Goal: Task Accomplishment & Management: Complete application form

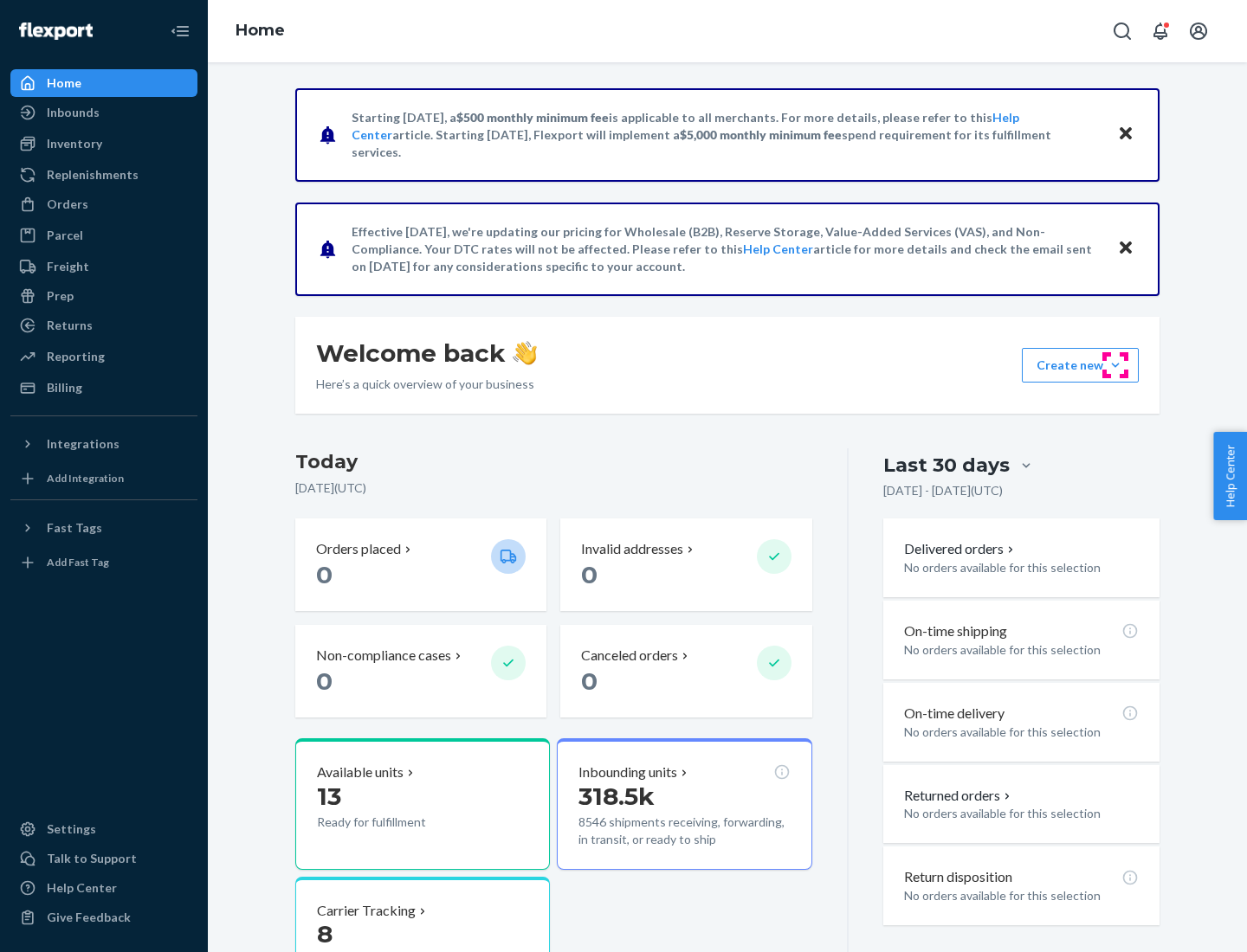
click at [1115, 365] on button "Create new Create new inbound Create new order Create new product" at bounding box center [1080, 365] width 117 height 35
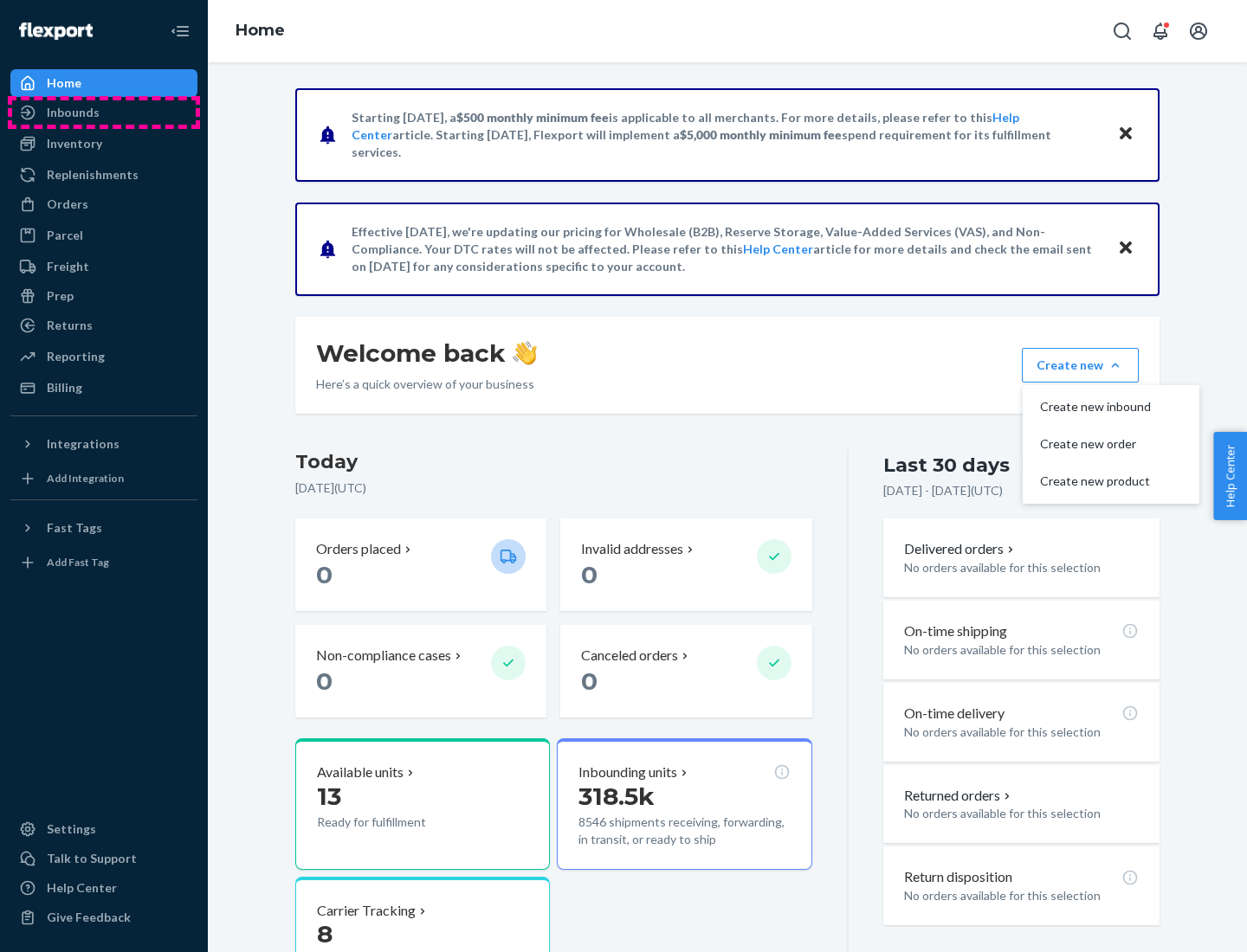
click at [103, 112] on div "Inbounds" at bounding box center [103, 112] width 183 height 24
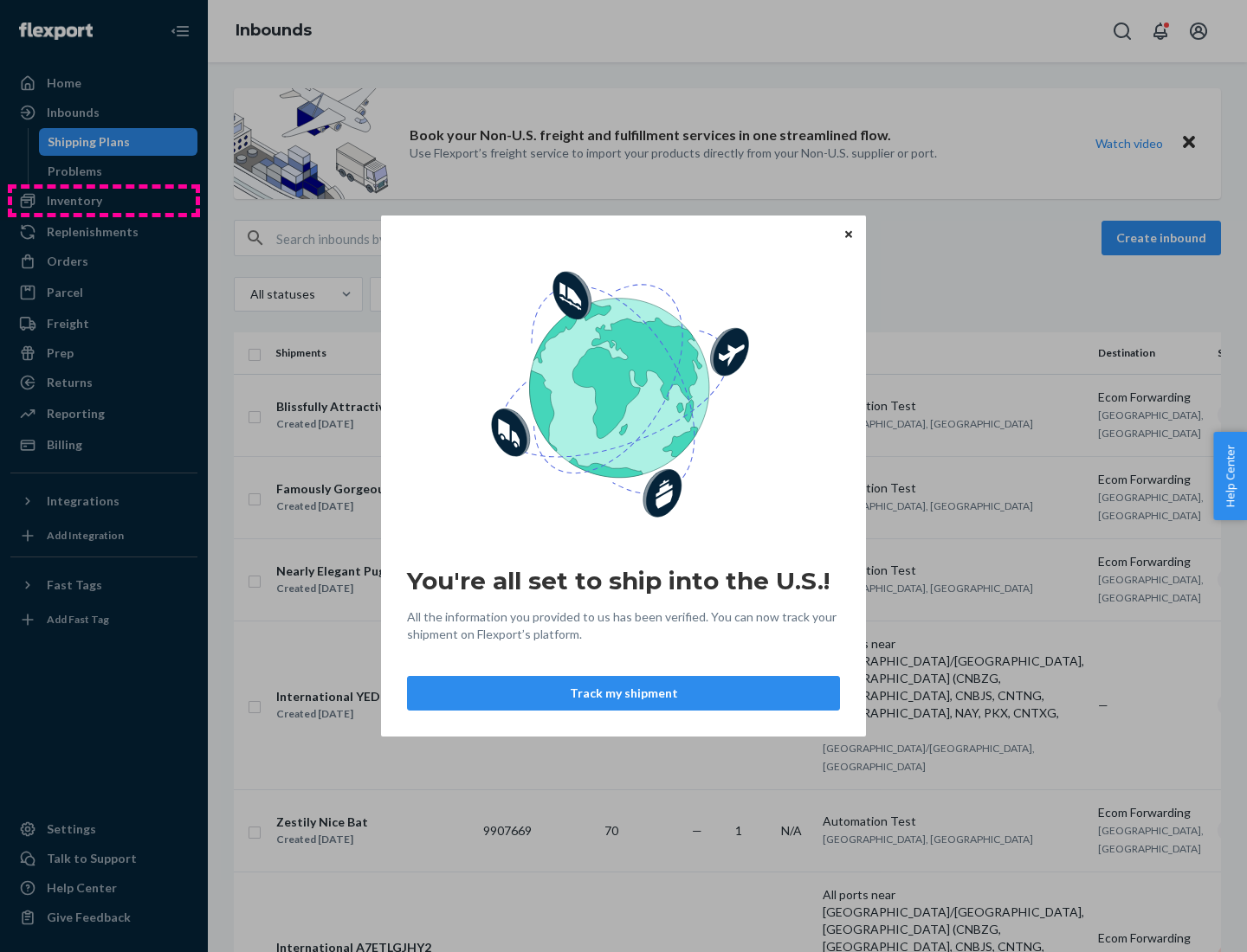
click at [103, 201] on div "You're all set to ship into the U.S.! All the information you provided to us ha…" at bounding box center [624, 476] width 1247 height 952
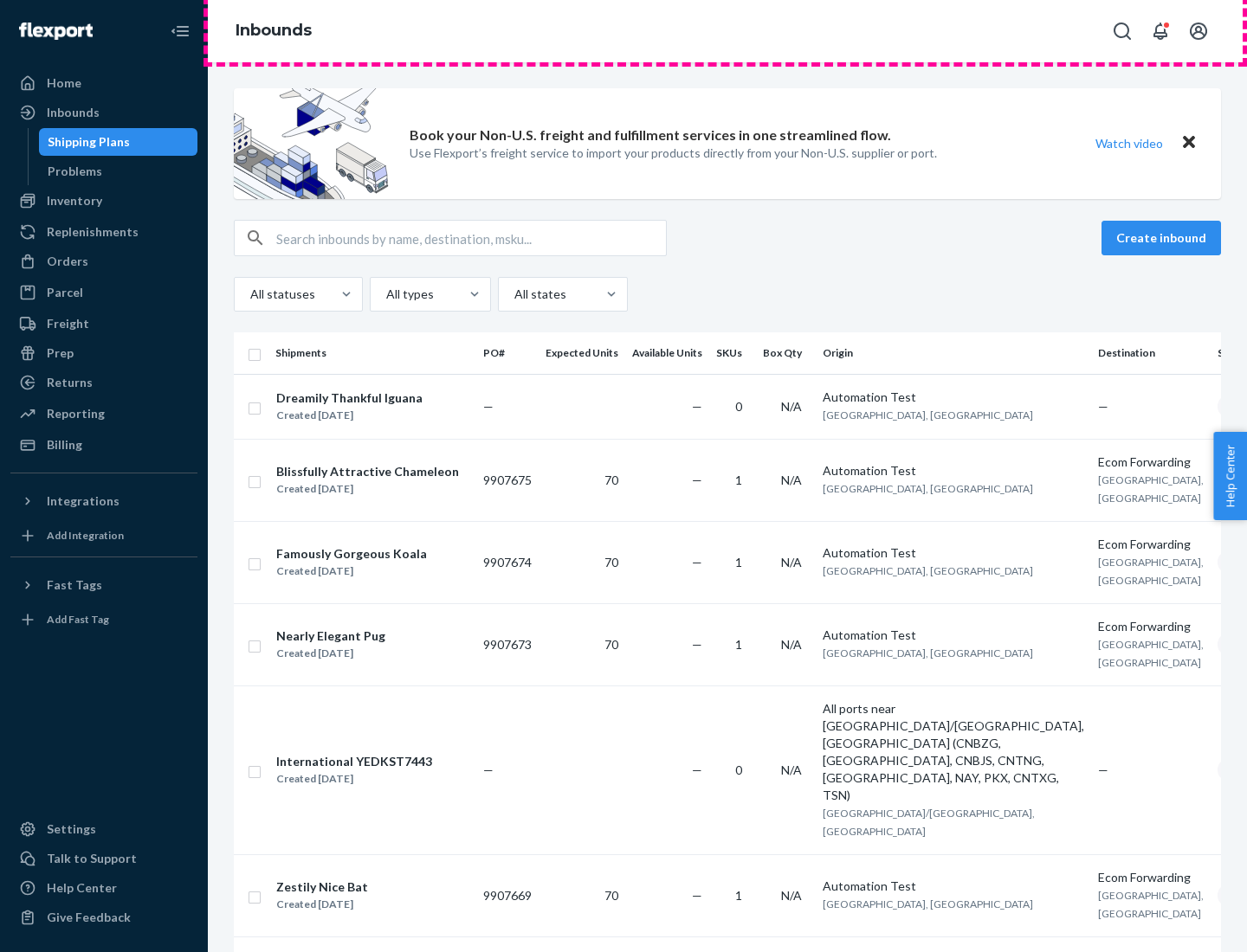
click at [727, 31] on div "Inbounds" at bounding box center [727, 31] width 1039 height 63
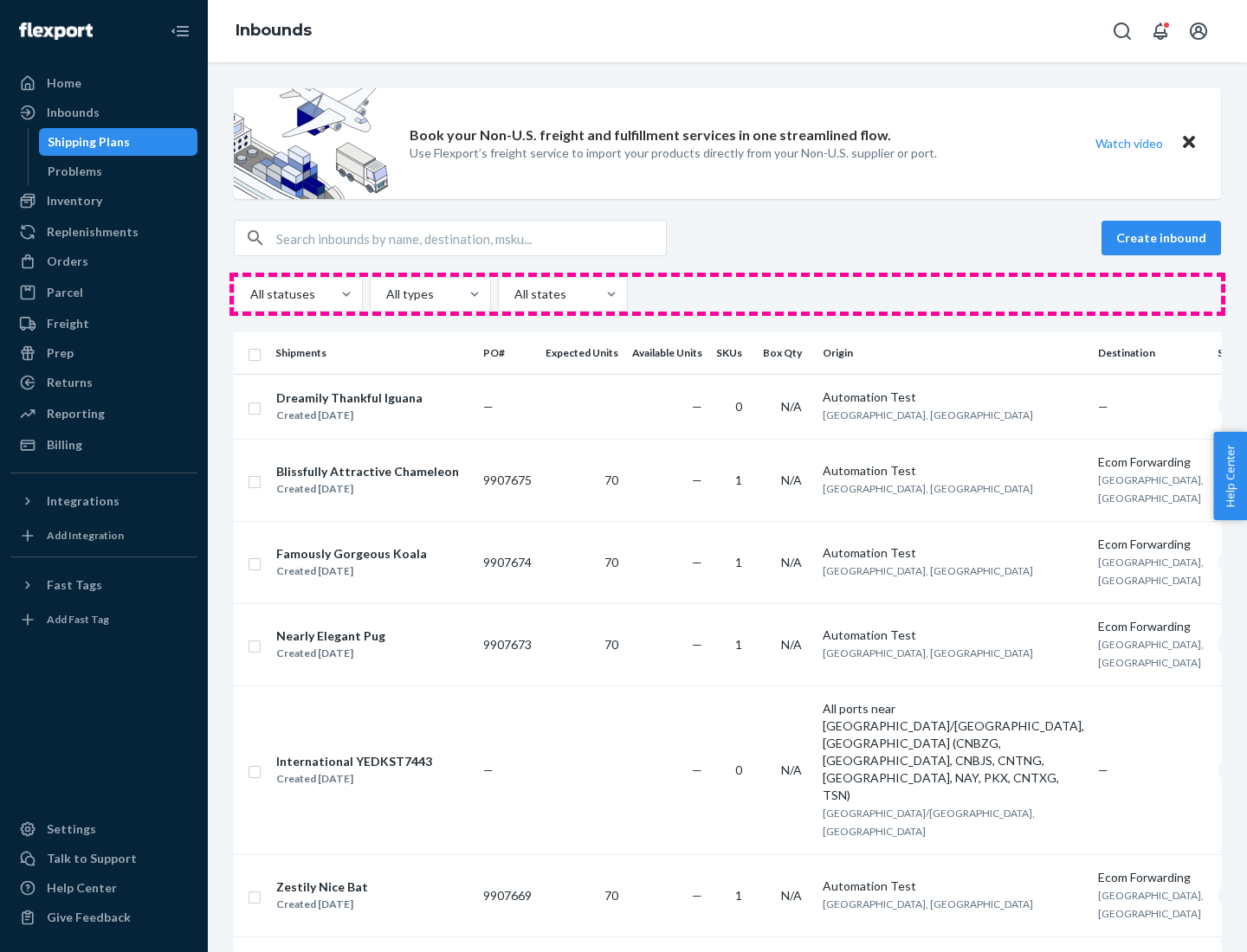
click at [727, 294] on div "All statuses All types All states" at bounding box center [727, 295] width 987 height 35
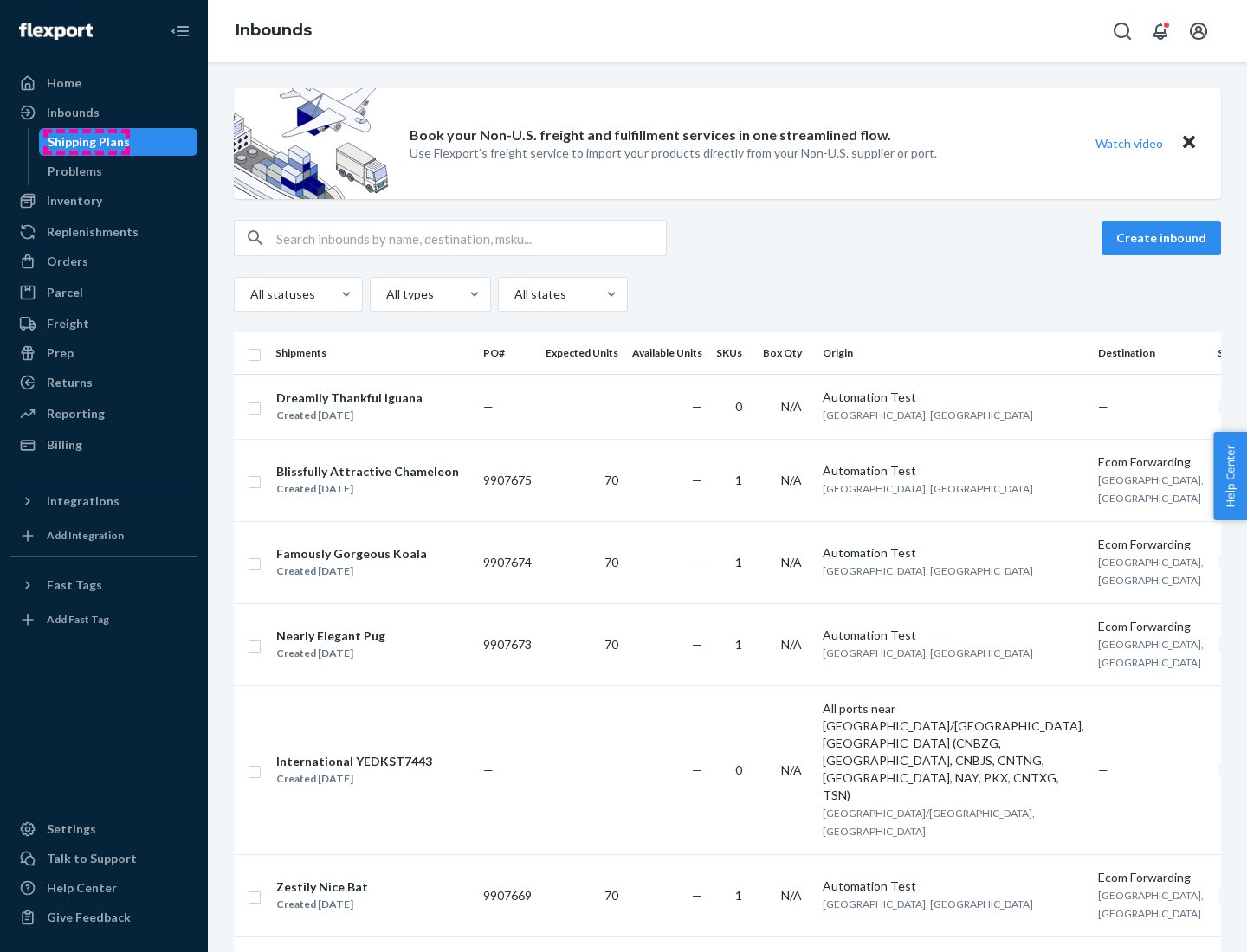
click at [86, 142] on div "Shipping Plans" at bounding box center [89, 142] width 83 height 17
click at [1164, 238] on button "Create inbound" at bounding box center [1160, 238] width 119 height 35
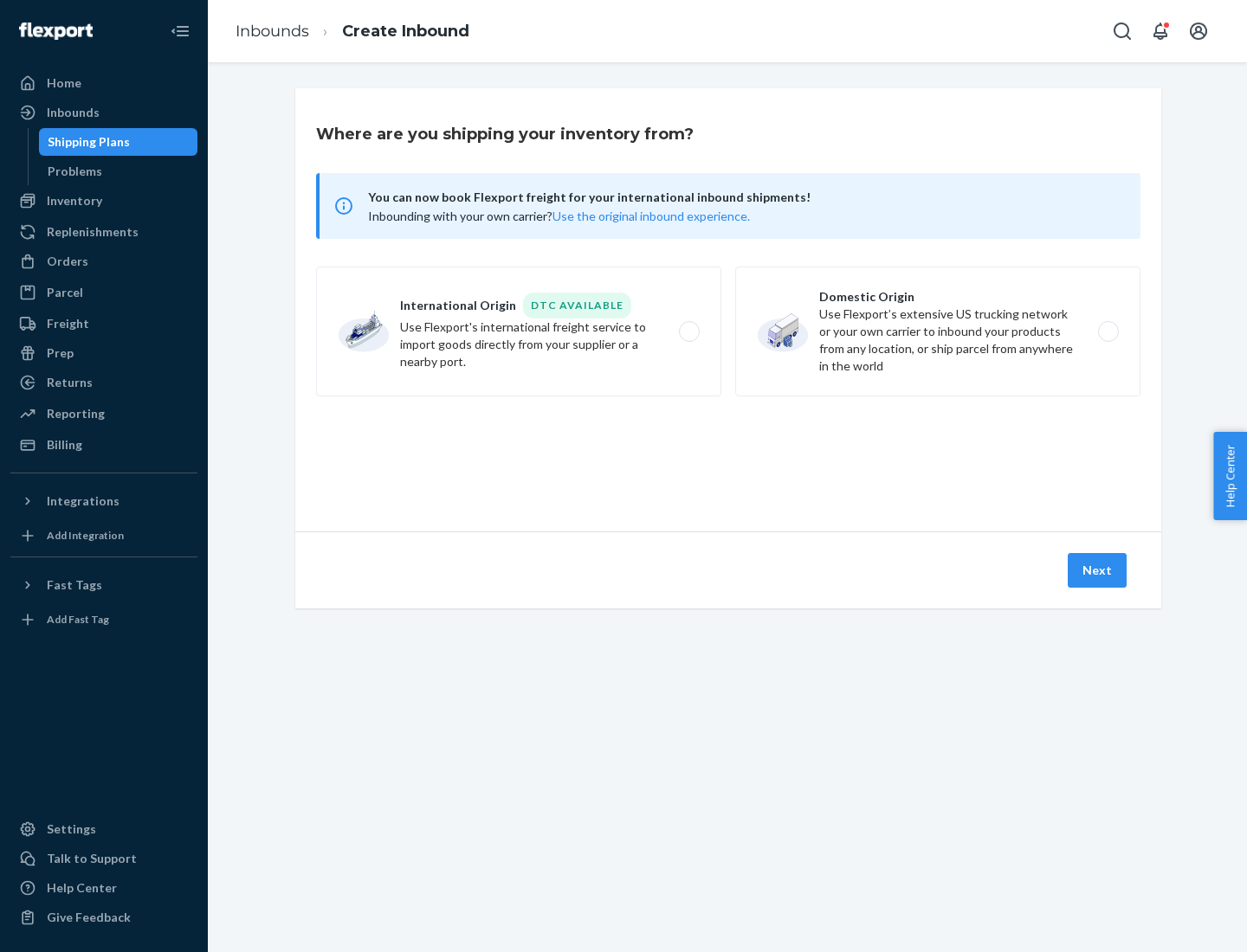
click at [518, 331] on label "International Origin DTC Available Use Flexport's international freight service…" at bounding box center [518, 331] width 405 height 130
click at [688, 331] on input "International Origin DTC Available Use Flexport's international freight service…" at bounding box center [693, 331] width 11 height 11
radio input "true"
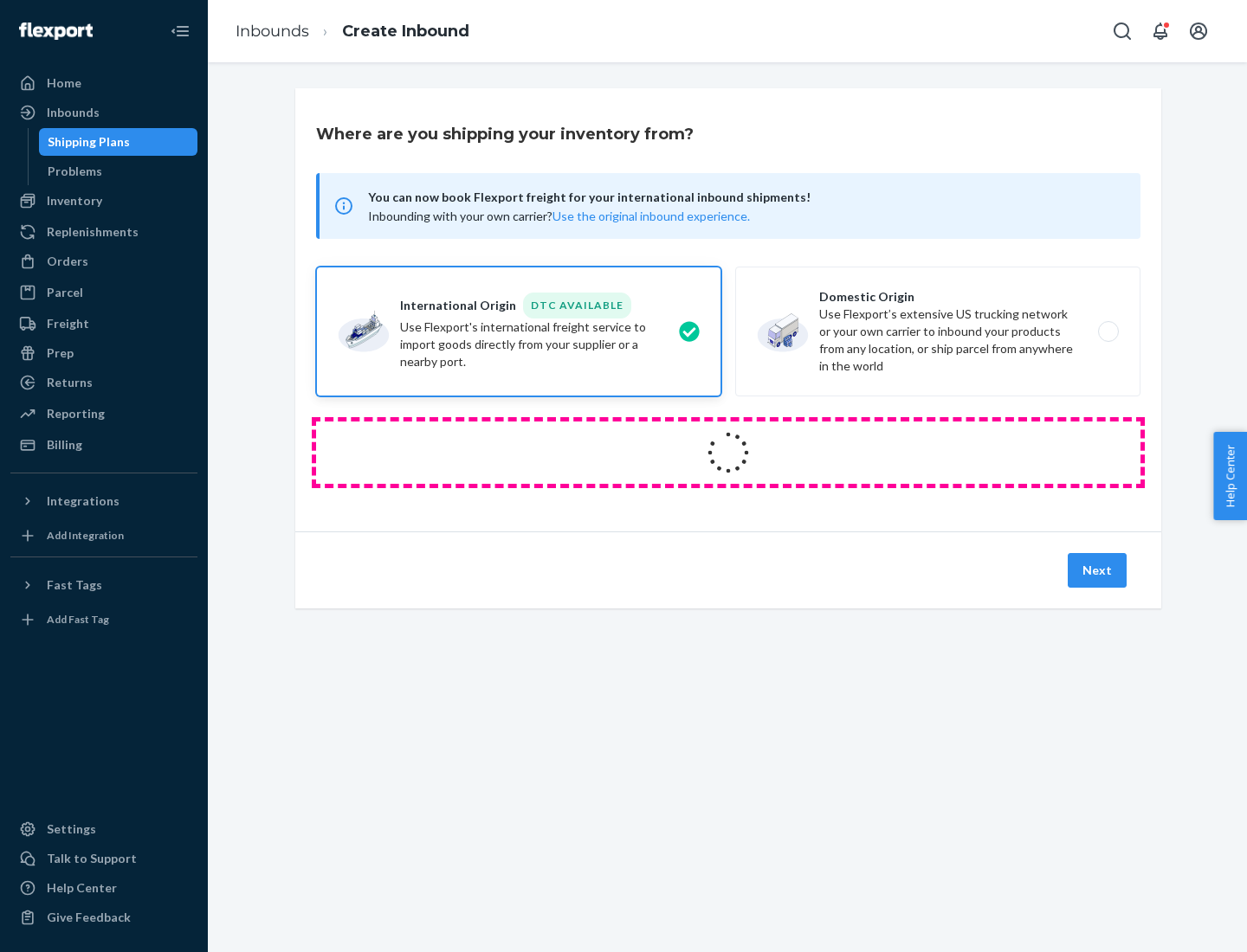
click at [728, 453] on icon at bounding box center [728, 453] width 56 height 56
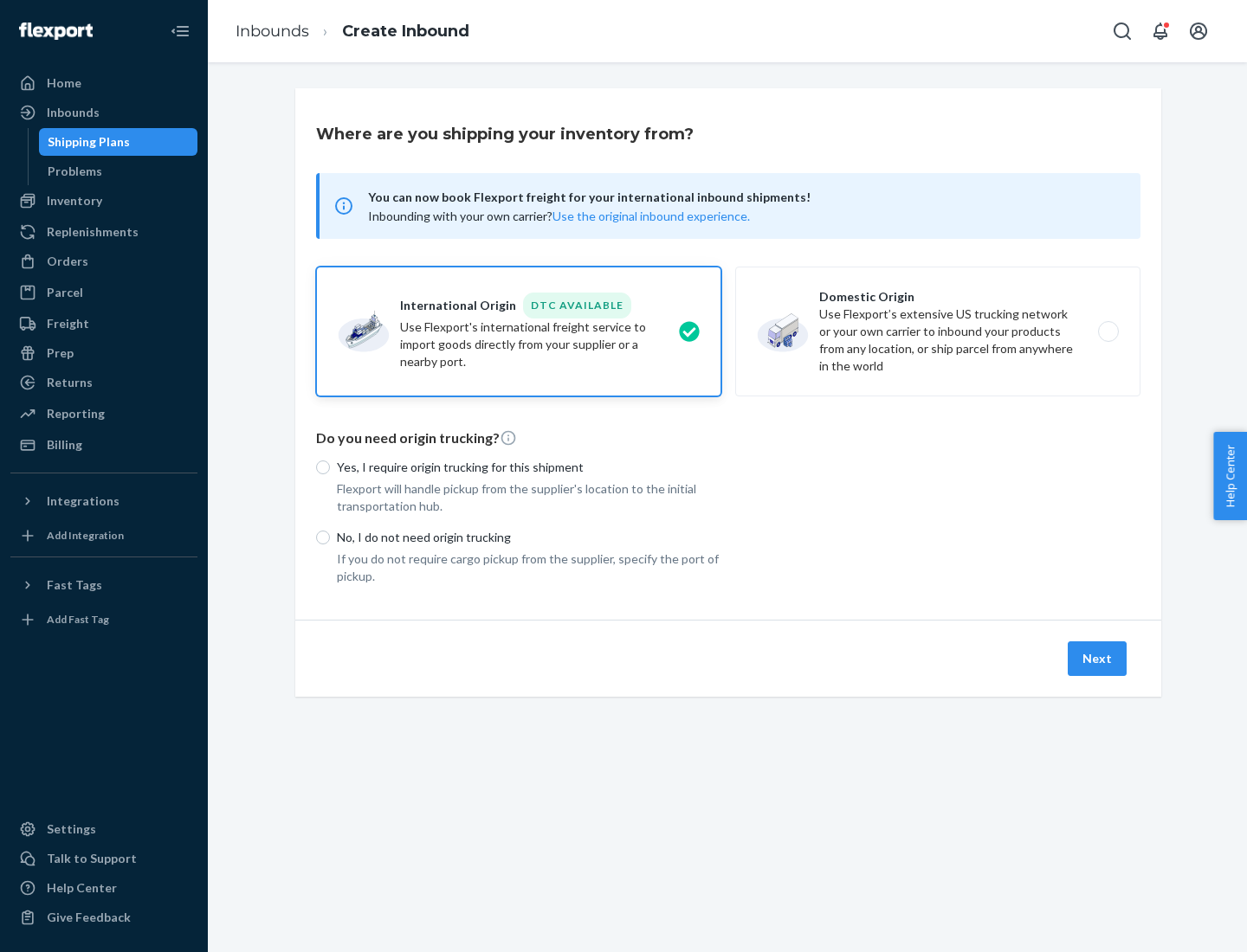
click at [529, 467] on p "Yes, I require origin trucking for this shipment" at bounding box center [529, 468] width 384 height 17
click at [330, 467] on input "Yes, I require origin trucking for this shipment" at bounding box center [323, 468] width 14 height 14
radio input "true"
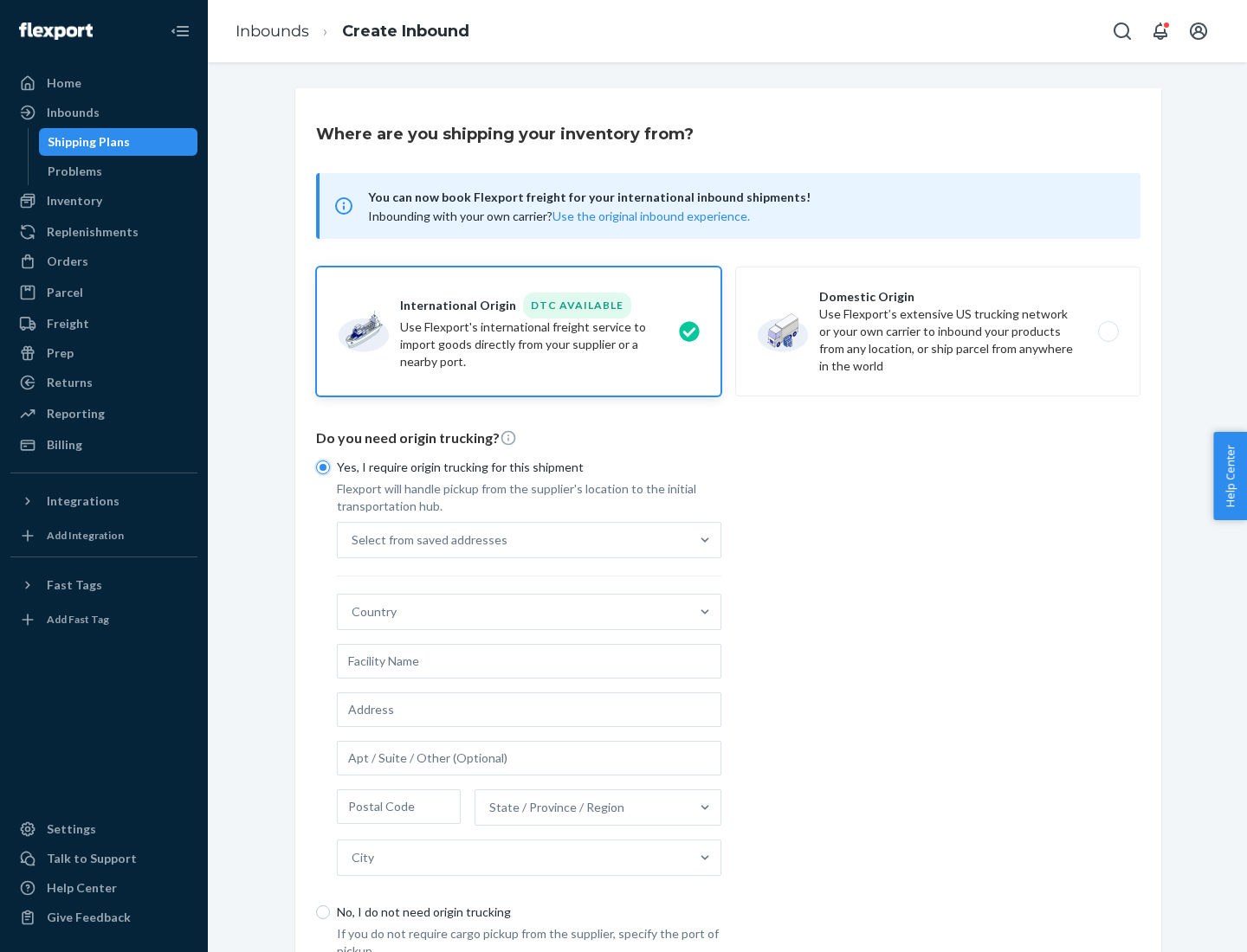
scroll to position [33, 0]
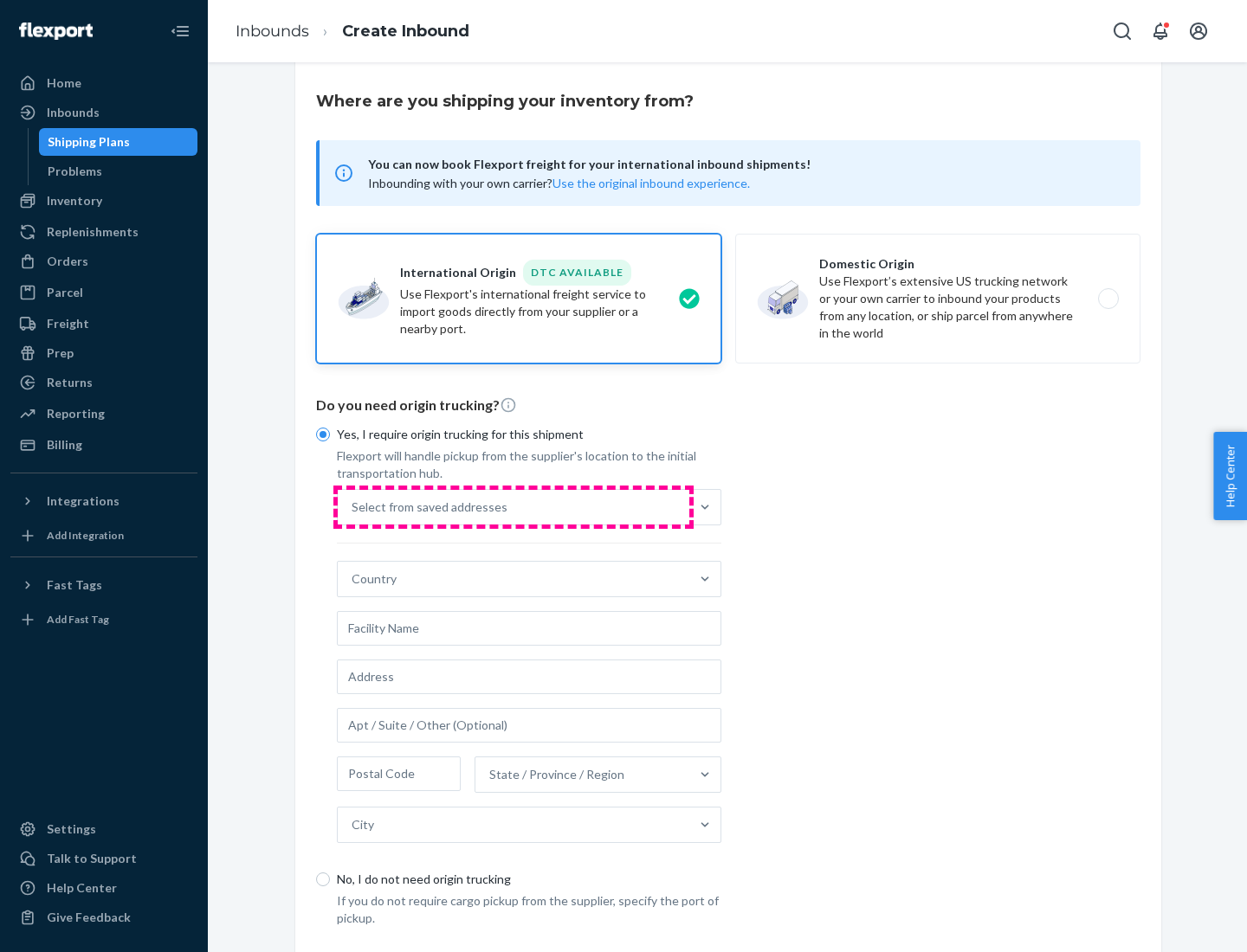
click at [513, 506] on div "Select from saved addresses" at bounding box center [513, 507] width 351 height 35
click at [353, 506] on input "Select from saved addresses" at bounding box center [352, 507] width 2 height 17
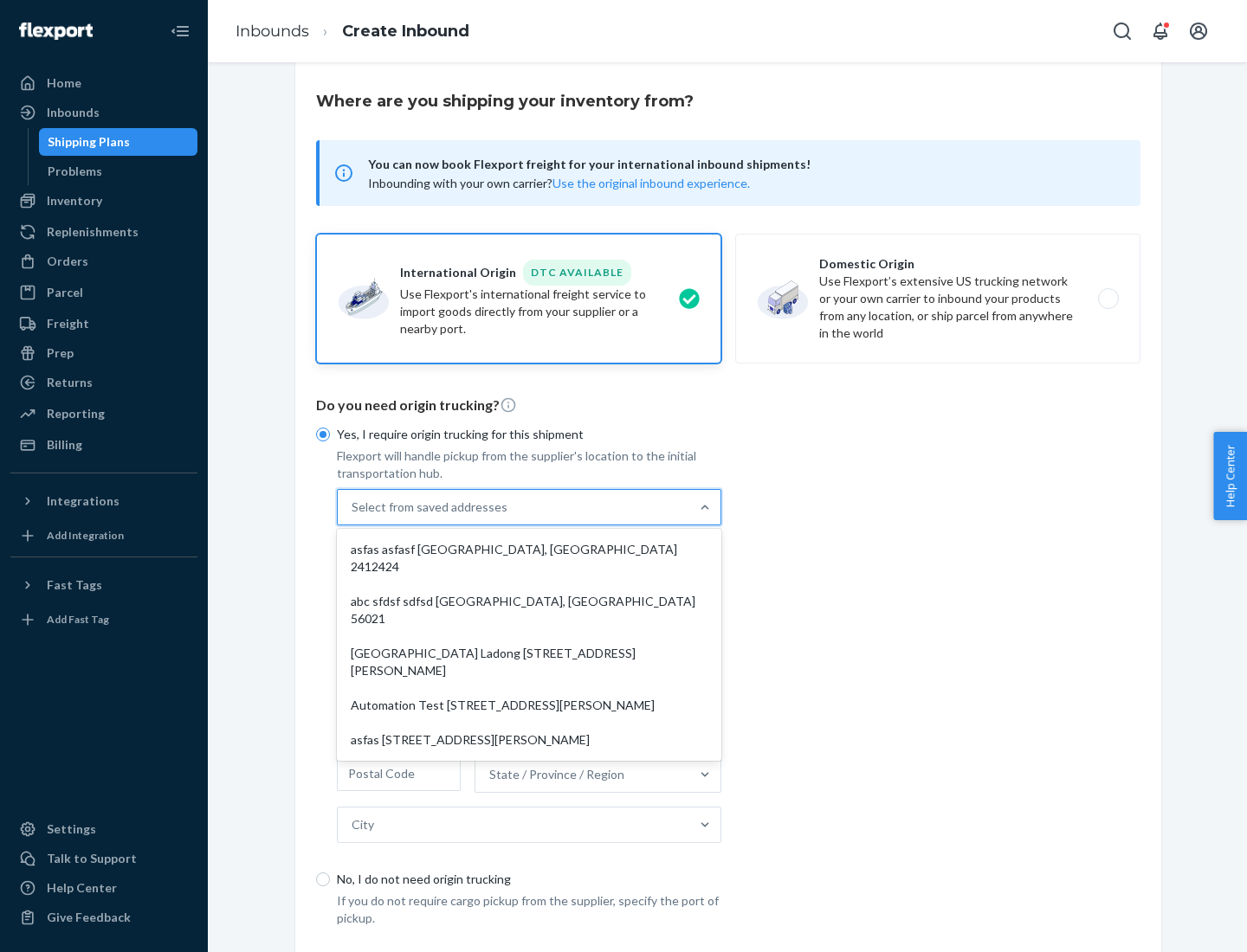
scroll to position [76, 0]
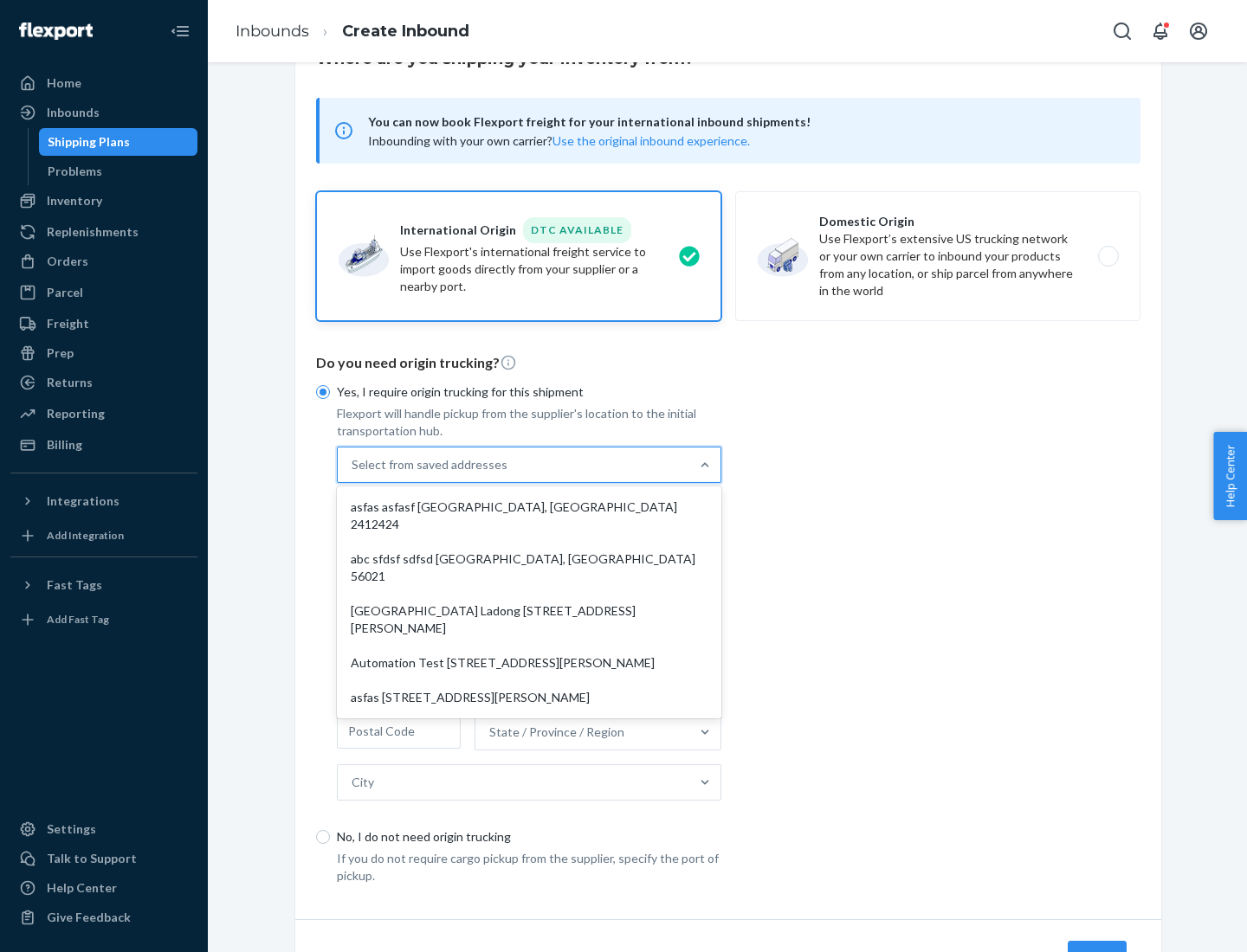
click at [529, 506] on div "asfas asfasf [GEOGRAPHIC_DATA], [GEOGRAPHIC_DATA] 2412424" at bounding box center [529, 516] width 377 height 52
click at [353, 474] on input "option asfas asfasf [GEOGRAPHIC_DATA], [GEOGRAPHIC_DATA] 2412424 focused, 1 of …" at bounding box center [352, 465] width 2 height 17
type input "asfas"
type input "asfasf"
type input "2412424"
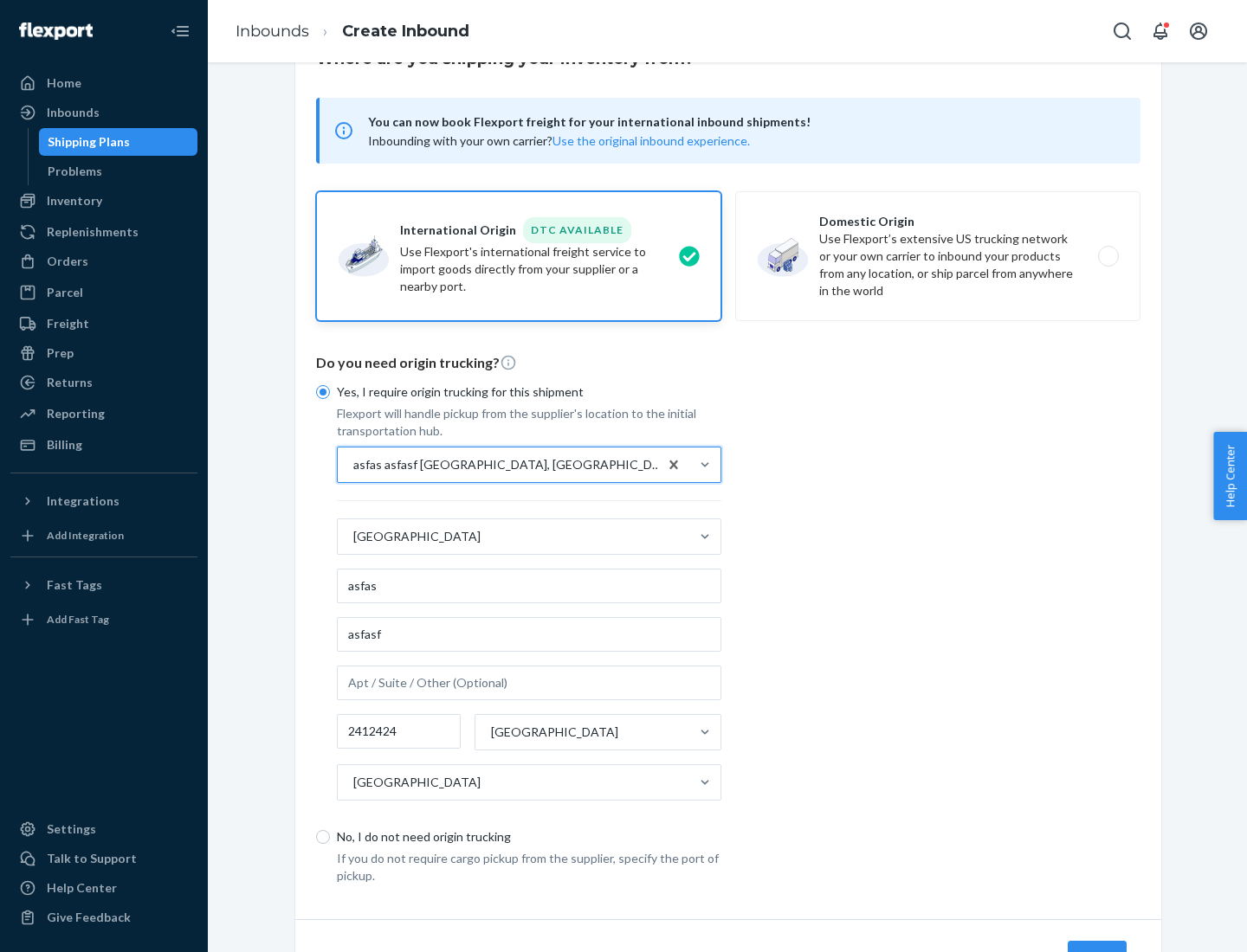
scroll to position [161, 0]
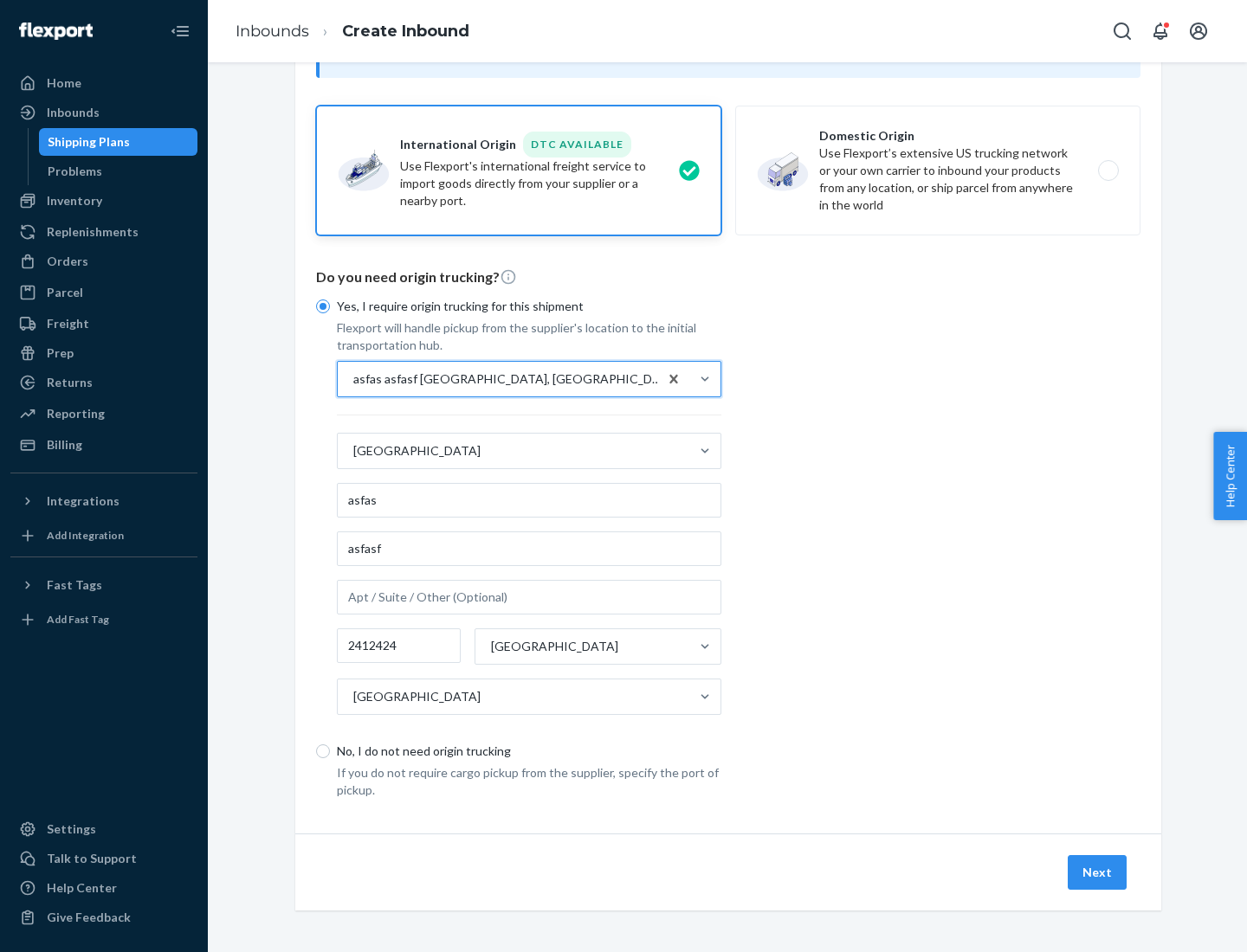
click at [1097, 871] on button "Next" at bounding box center [1097, 873] width 59 height 35
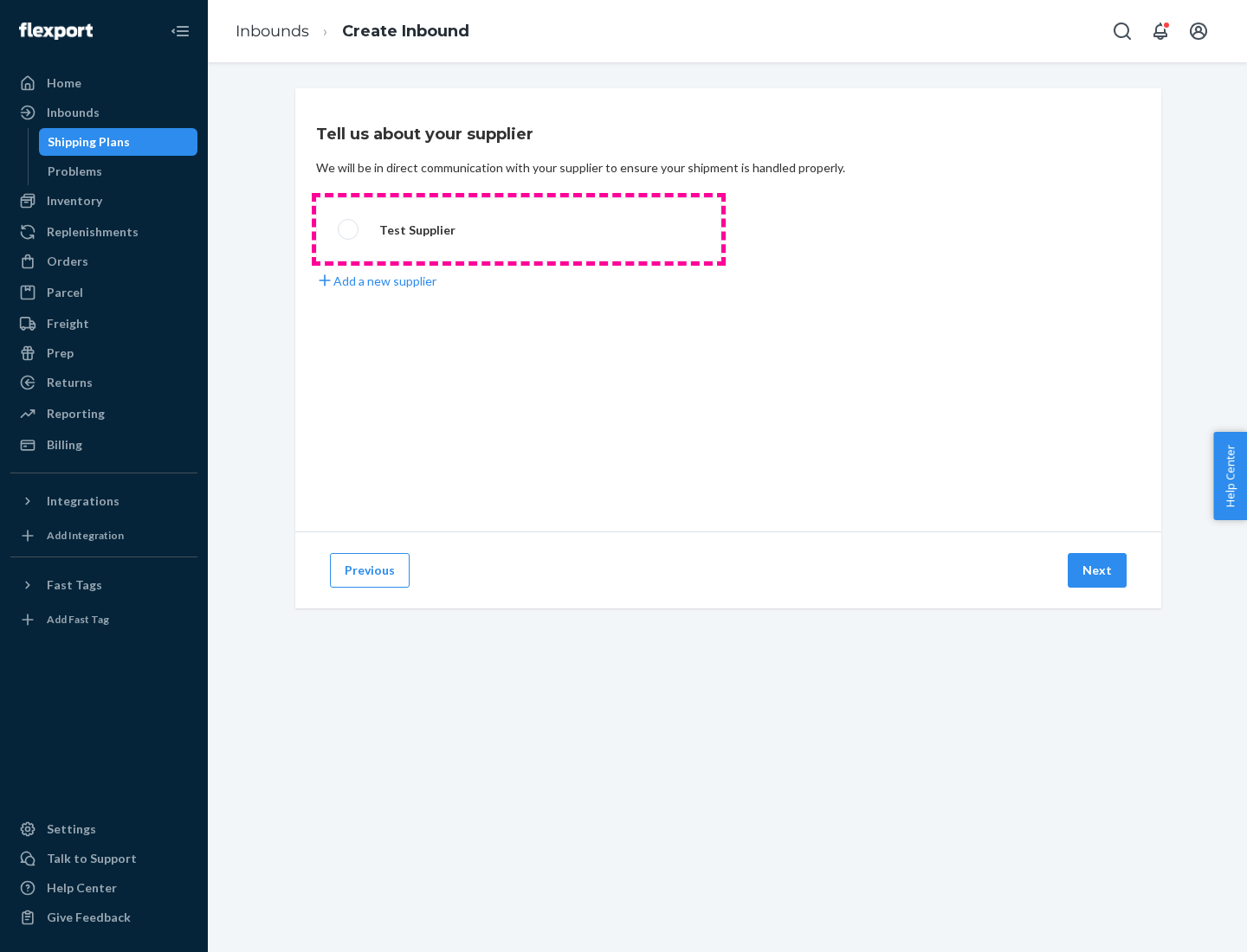
click at [518, 230] on label "Test Supplier" at bounding box center [518, 230] width 405 height 64
click at [349, 230] on input "Test Supplier" at bounding box center [343, 230] width 11 height 11
radio input "true"
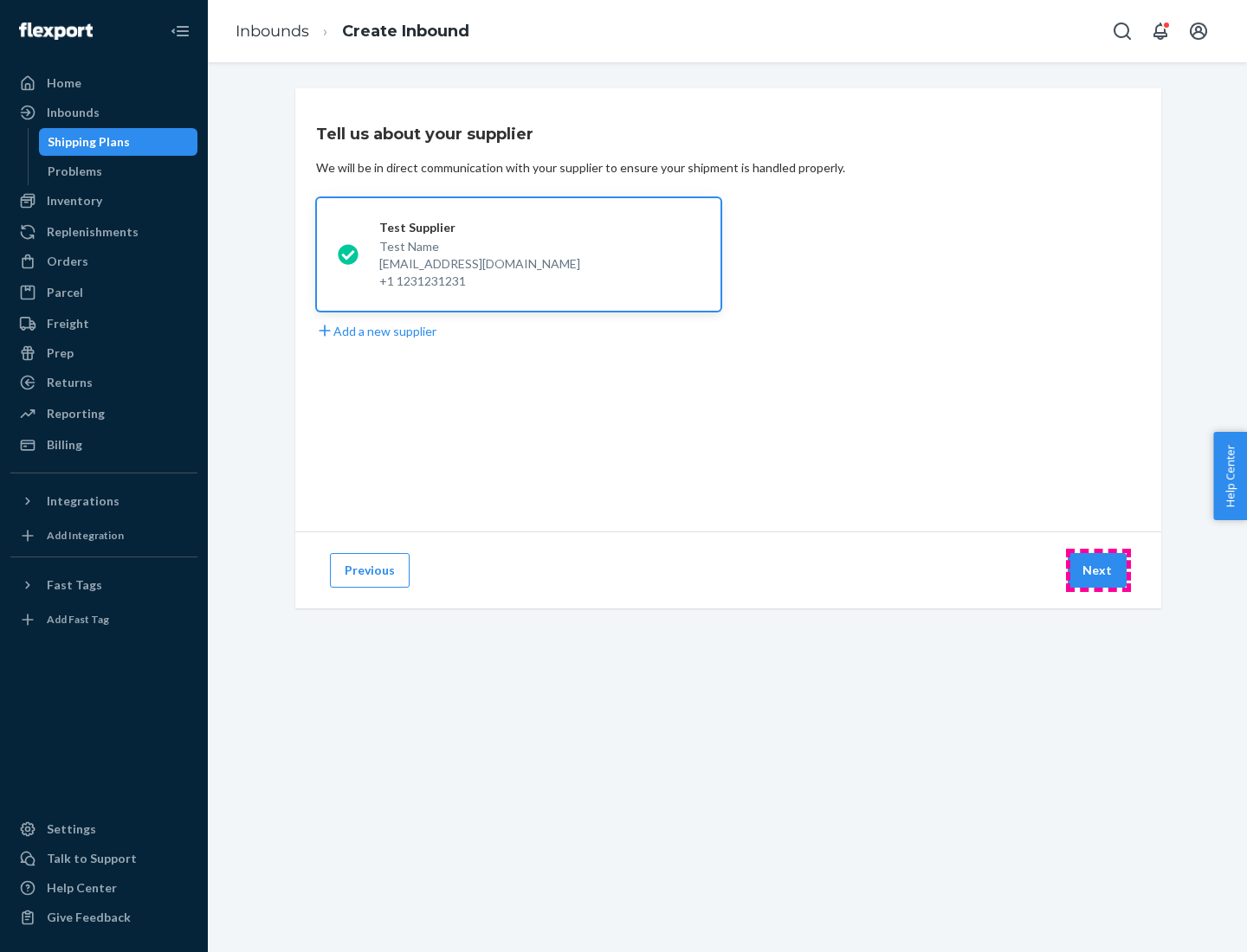
click at [1097, 570] on button "Next" at bounding box center [1097, 570] width 59 height 35
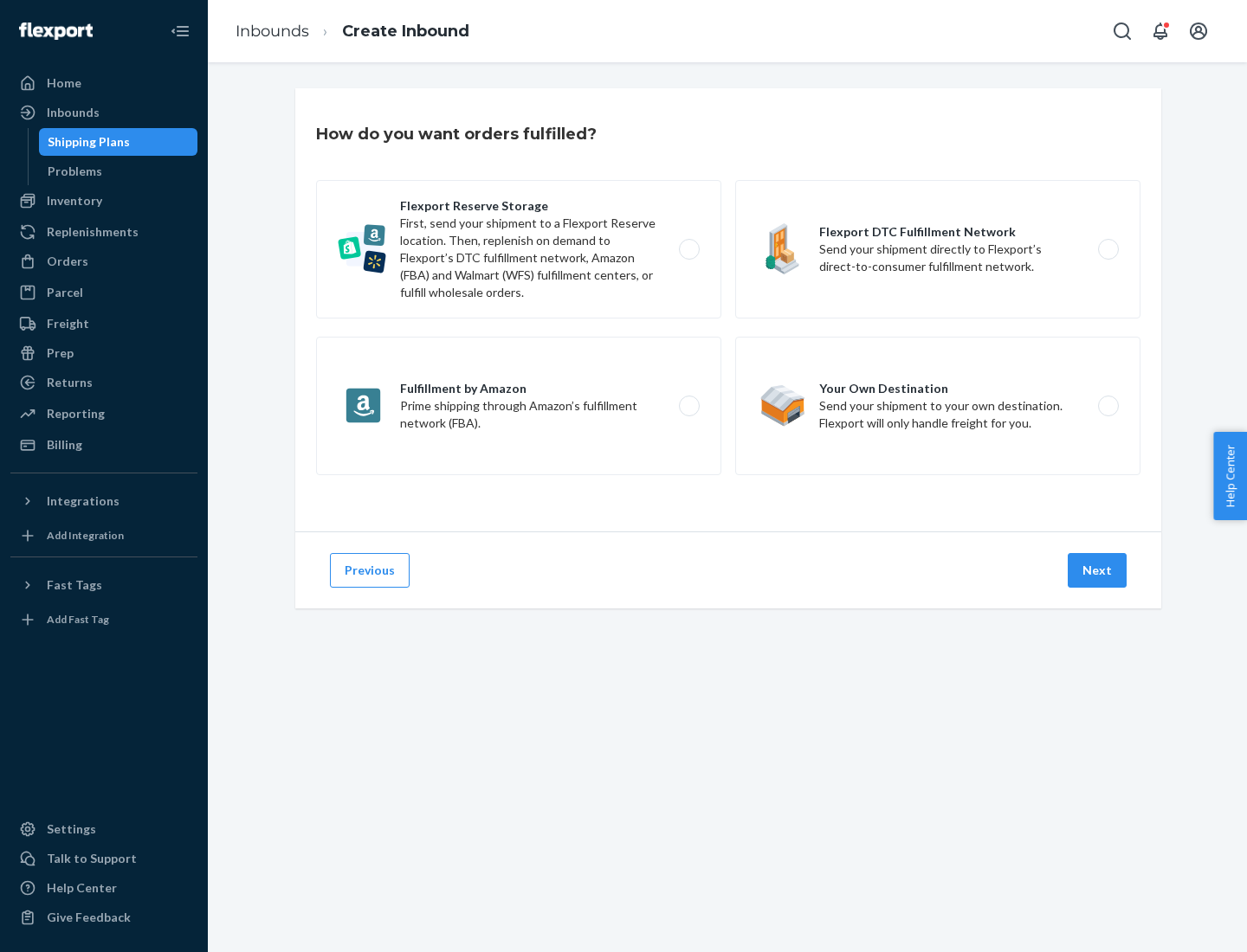
click at [518, 406] on label "Fulfillment by Amazon Prime shipping through Amazon’s fulfillment network (FBA)." at bounding box center [518, 405] width 405 height 138
click at [688, 406] on input "Fulfillment by Amazon Prime shipping through Amazon’s fulfillment network (FBA)." at bounding box center [693, 406] width 11 height 11
radio input "true"
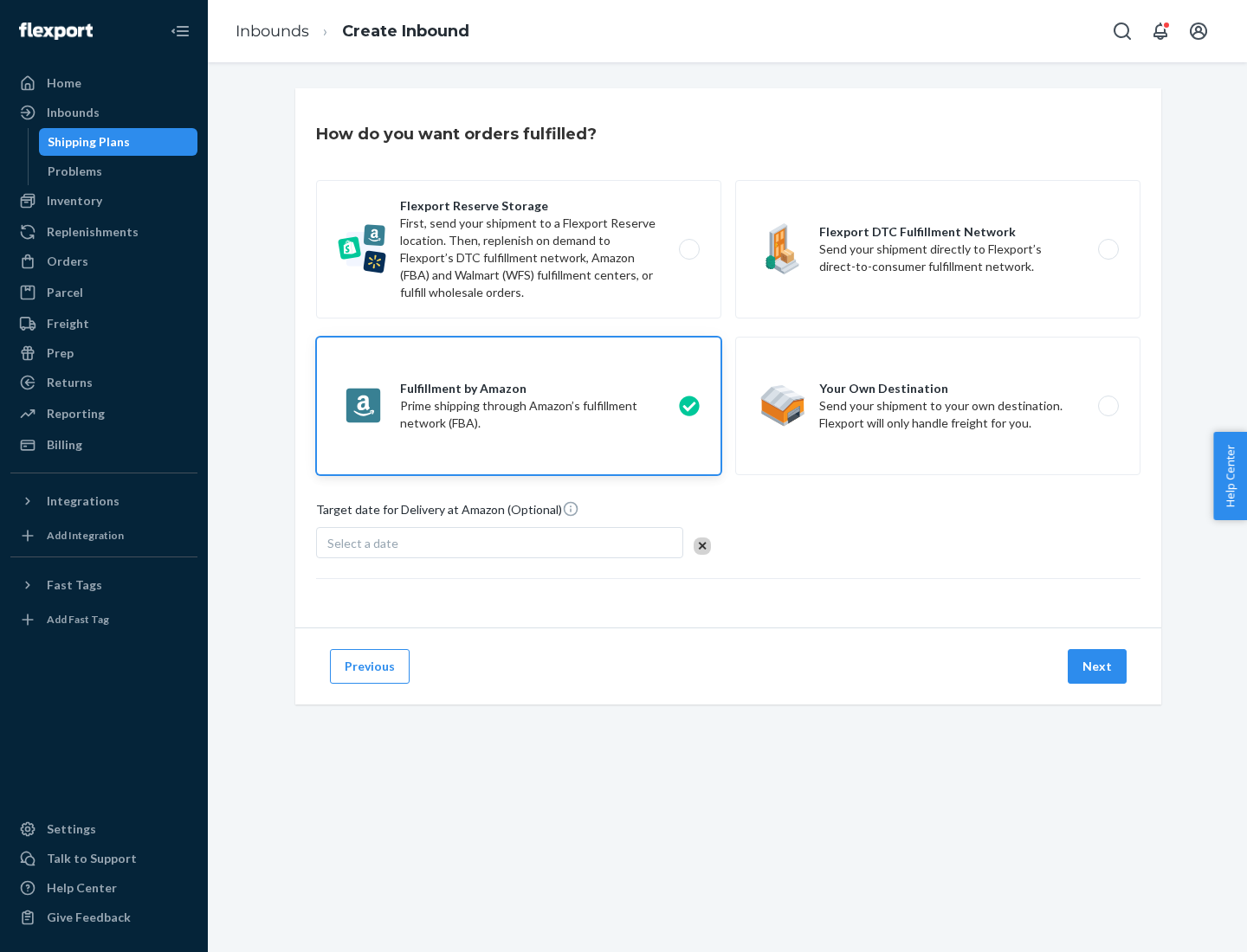
click at [1097, 667] on button "Next" at bounding box center [1097, 667] width 59 height 35
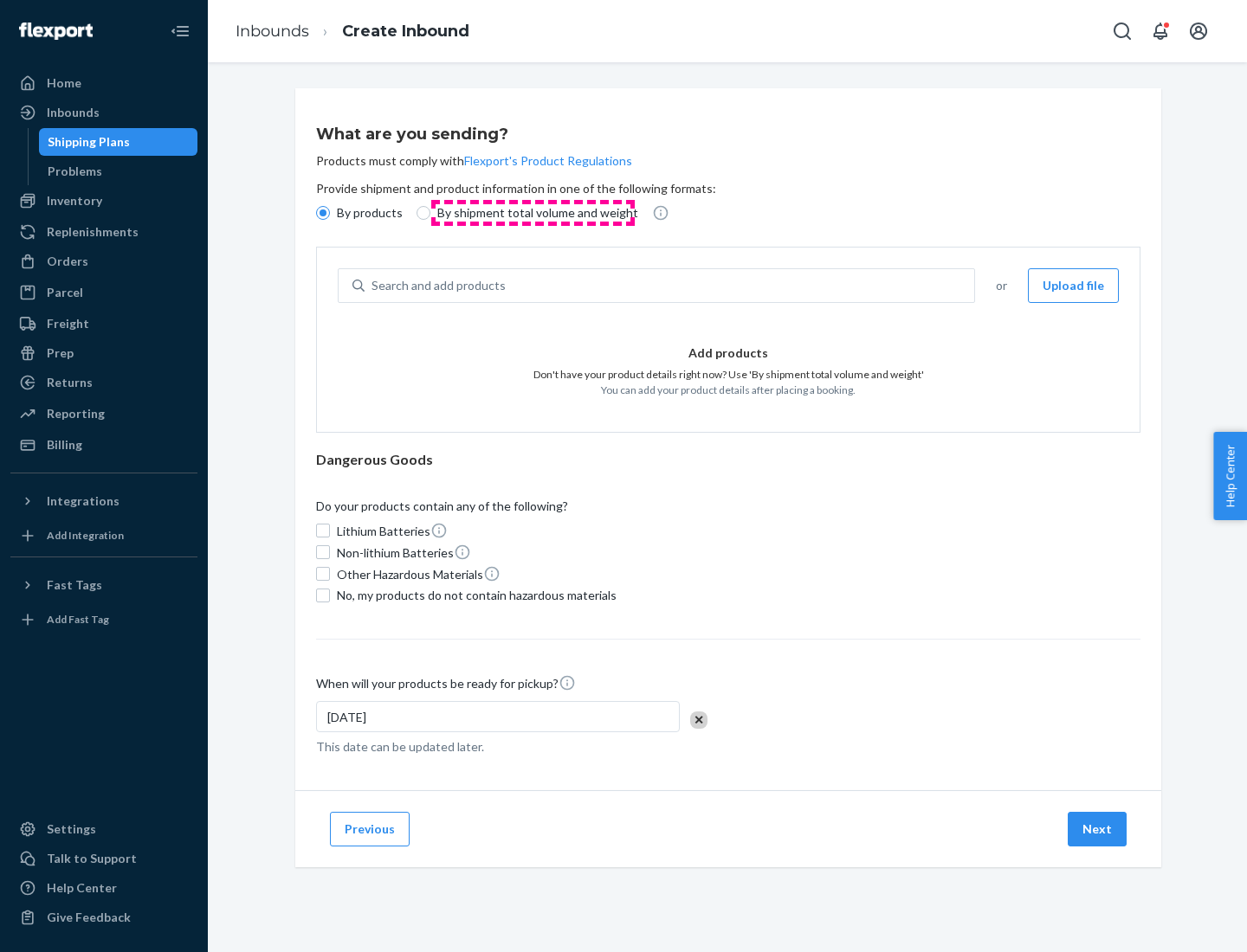
click at [532, 213] on p "By shipment total volume and weight" at bounding box center [537, 213] width 201 height 17
click at [430, 213] on input "By shipment total volume and weight" at bounding box center [423, 213] width 14 height 14
radio input "true"
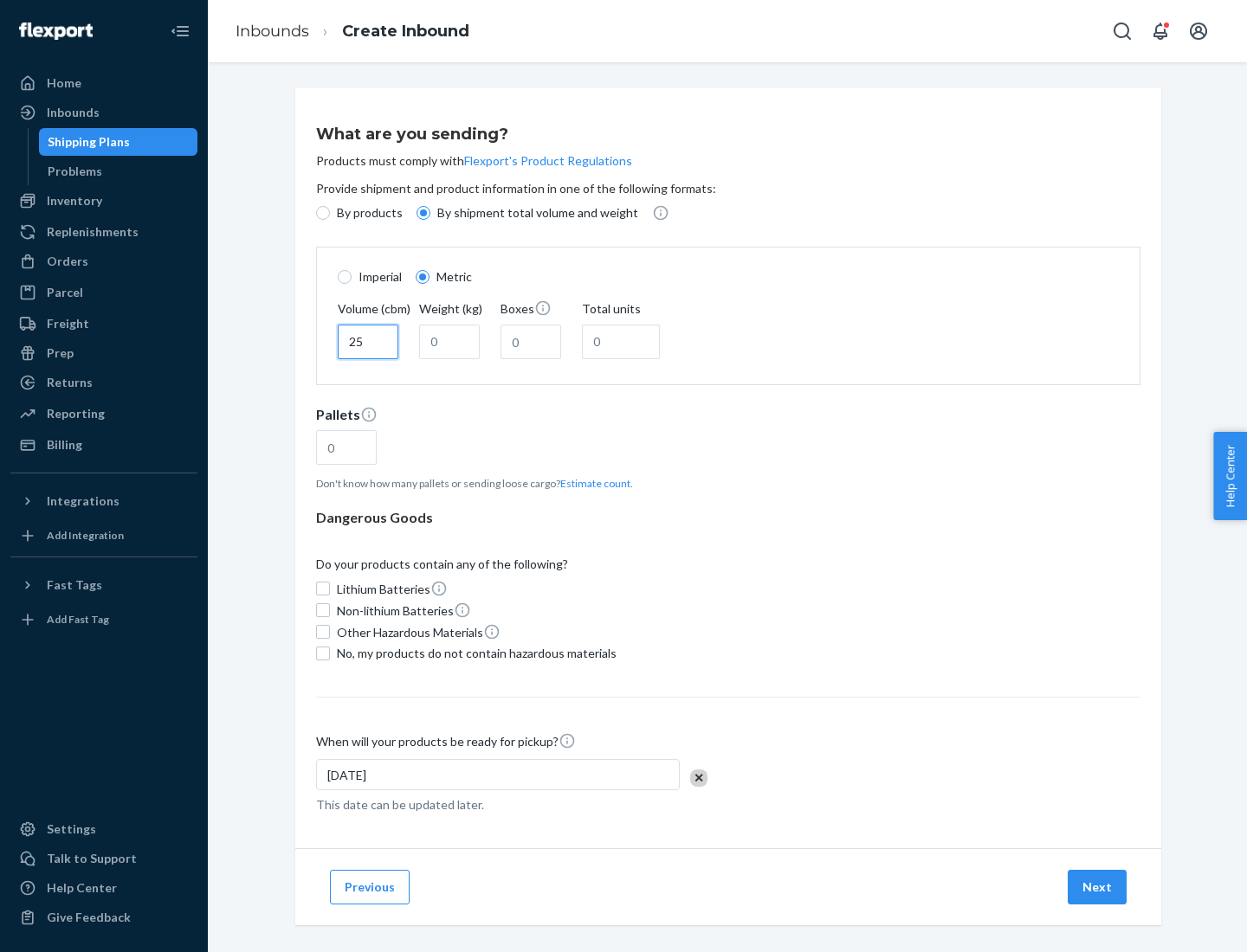
type input "25"
type input "100"
type input "50"
type input "500"
click at [591, 483] on button "Estimate count" at bounding box center [595, 483] width 70 height 15
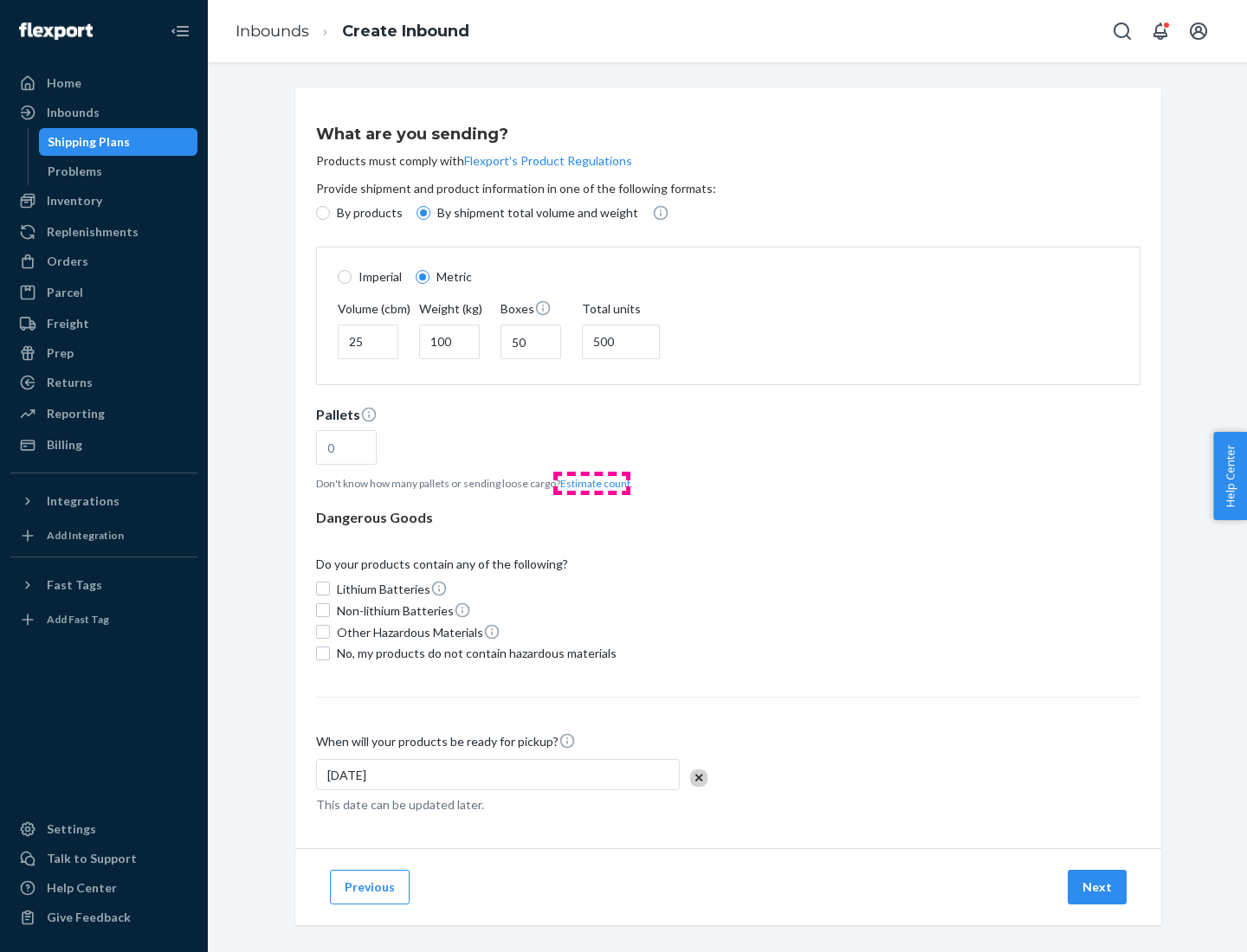
type input "16"
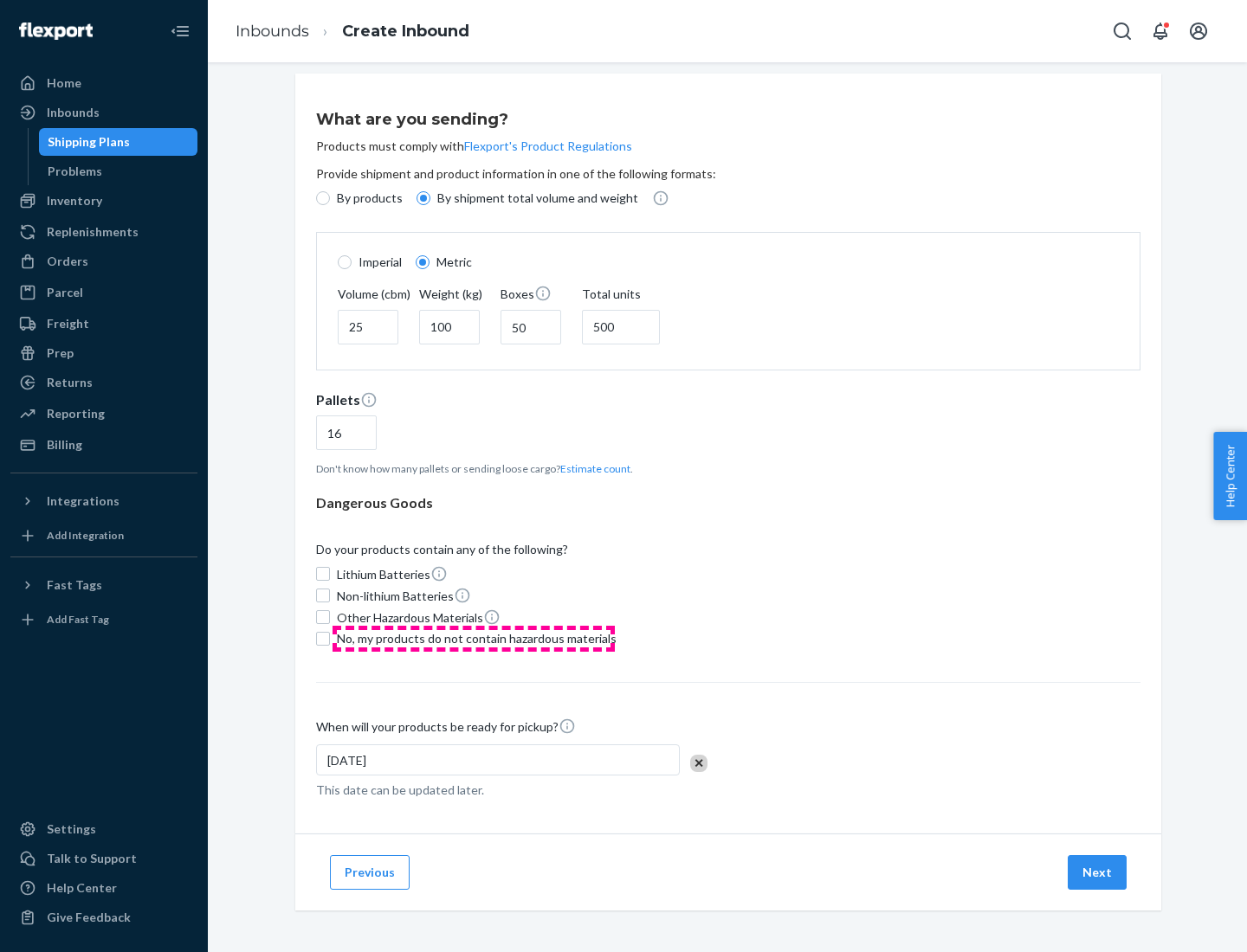
click at [474, 638] on span "No, my products do not contain hazardous materials" at bounding box center [477, 639] width 280 height 17
click at [330, 638] on input "No, my products do not contain hazardous materials" at bounding box center [323, 639] width 14 height 14
checkbox input "true"
click at [1097, 871] on button "Next" at bounding box center [1097, 873] width 59 height 35
